Goal: Task Accomplishment & Management: Use online tool/utility

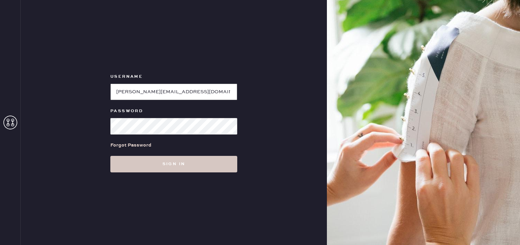
click at [147, 89] on input "loginName" at bounding box center [173, 92] width 127 height 17
click at [110, 156] on button "Sign in" at bounding box center [173, 164] width 127 height 17
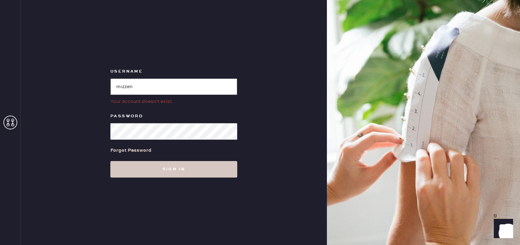
click at [139, 82] on input "loginName" at bounding box center [173, 87] width 127 height 17
click at [139, 84] on input "loginName" at bounding box center [173, 87] width 127 height 17
type input "mizzentest"
click at [110, 161] on button "Sign in" at bounding box center [173, 169] width 127 height 17
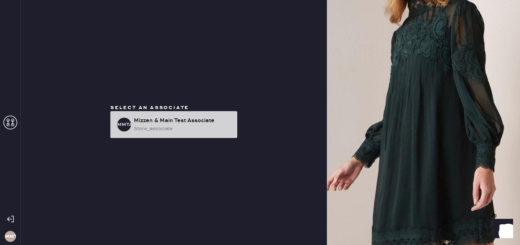
click at [187, 126] on div "store_associate" at bounding box center [183, 129] width 98 height 8
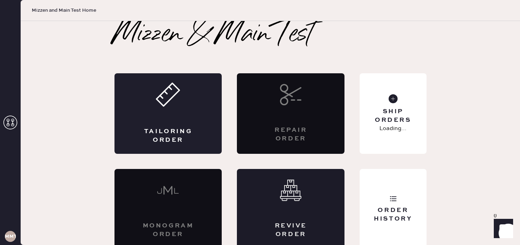
scroll to position [4, 0]
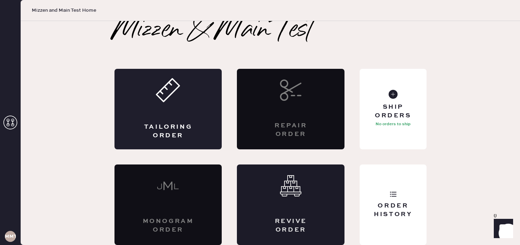
click at [278, 205] on div "Revive order" at bounding box center [290, 205] width 107 height 81
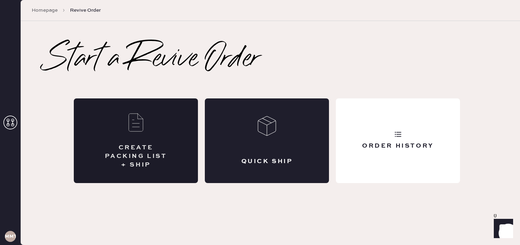
click at [120, 142] on div "CREATE PACKING LIST + SHIP" at bounding box center [136, 141] width 124 height 85
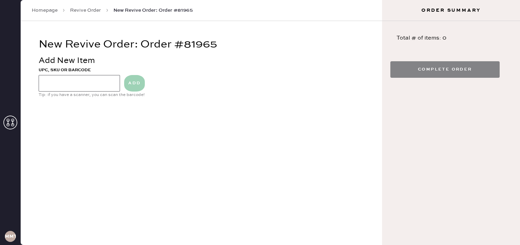
click at [78, 84] on input at bounding box center [79, 83] width 81 height 17
type input "blue pants"
click at [133, 84] on button "ADD" at bounding box center [134, 83] width 21 height 17
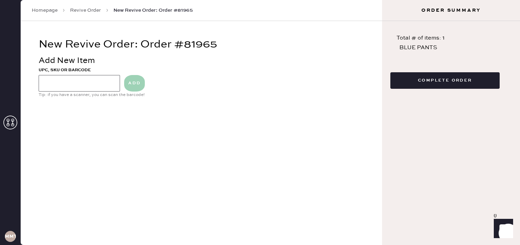
click at [89, 82] on input at bounding box center [79, 83] width 81 height 17
type input "1234860L00"
click at [131, 90] on button "ADD" at bounding box center [134, 83] width 21 height 17
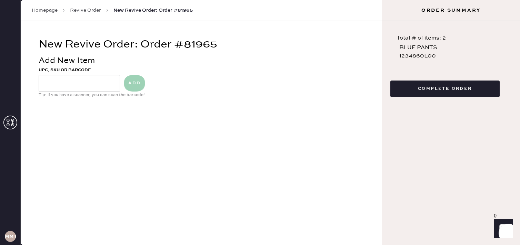
click at [441, 92] on button "Complete Order" at bounding box center [444, 89] width 109 height 17
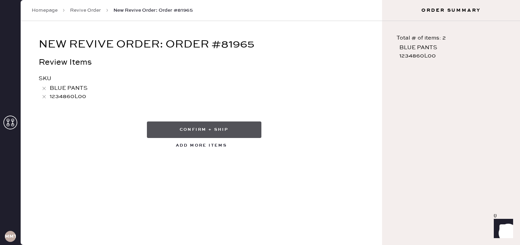
click at [212, 133] on button "Confirm + Ship" at bounding box center [204, 130] width 114 height 17
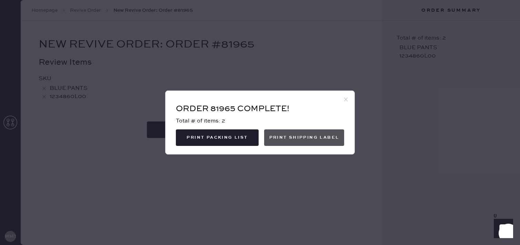
click at [304, 140] on button "Print Shipping Label" at bounding box center [304, 138] width 80 height 17
